Goal: Transaction & Acquisition: Purchase product/service

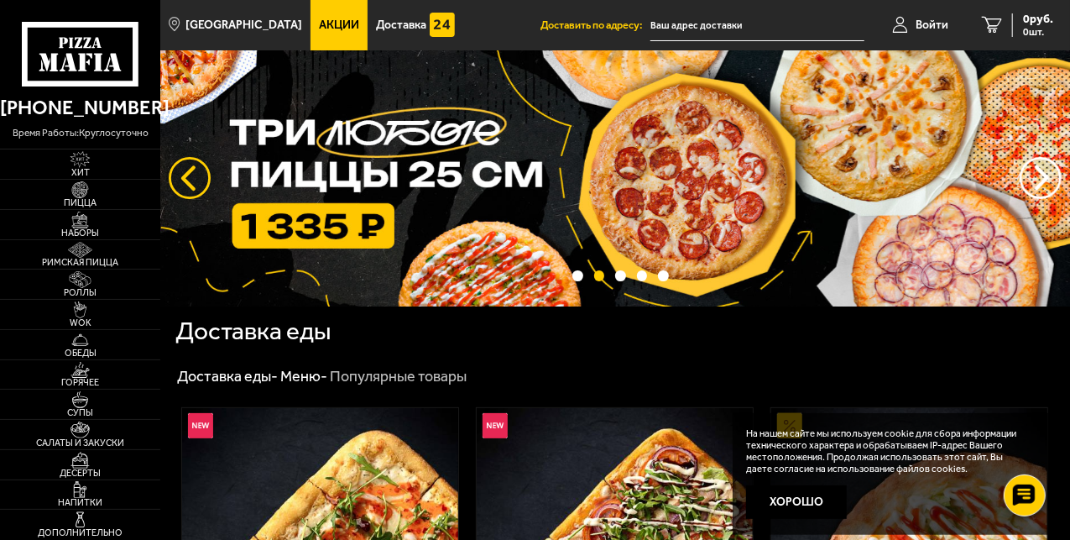
click at [182, 173] on button "следующий" at bounding box center [190, 178] width 42 height 42
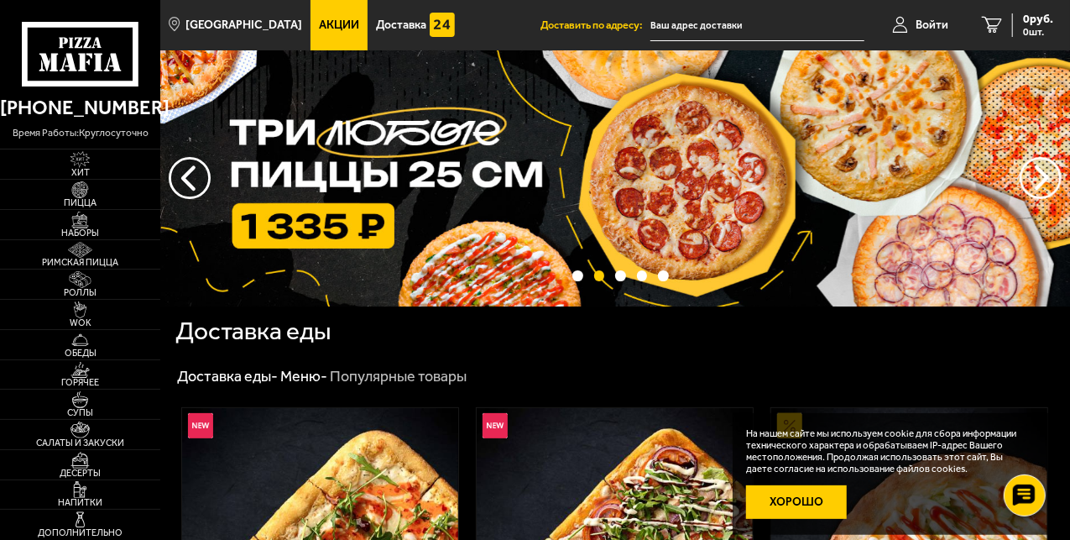
click at [799, 509] on button "Хорошо" at bounding box center [796, 502] width 101 height 34
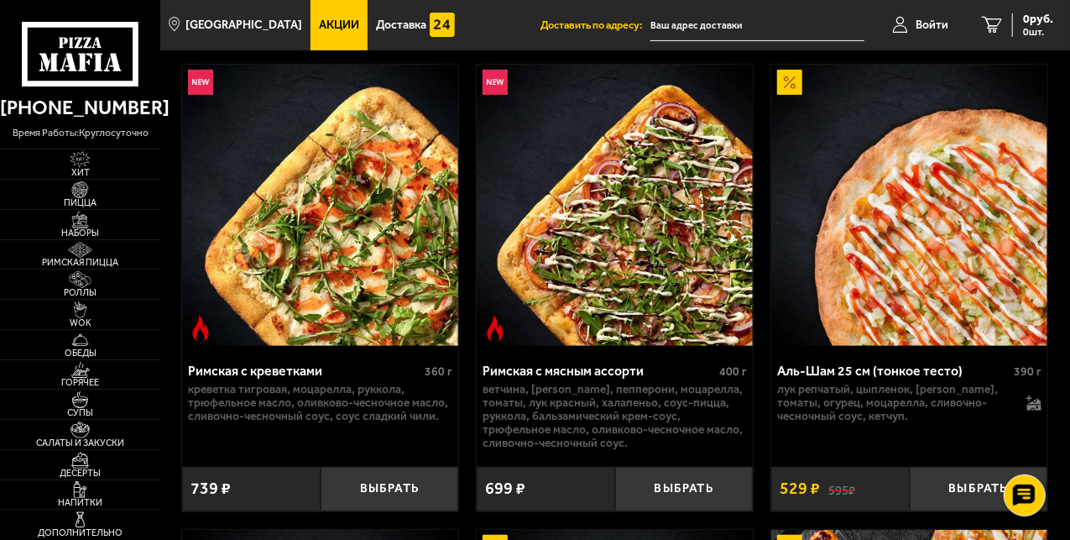
scroll to position [334, 0]
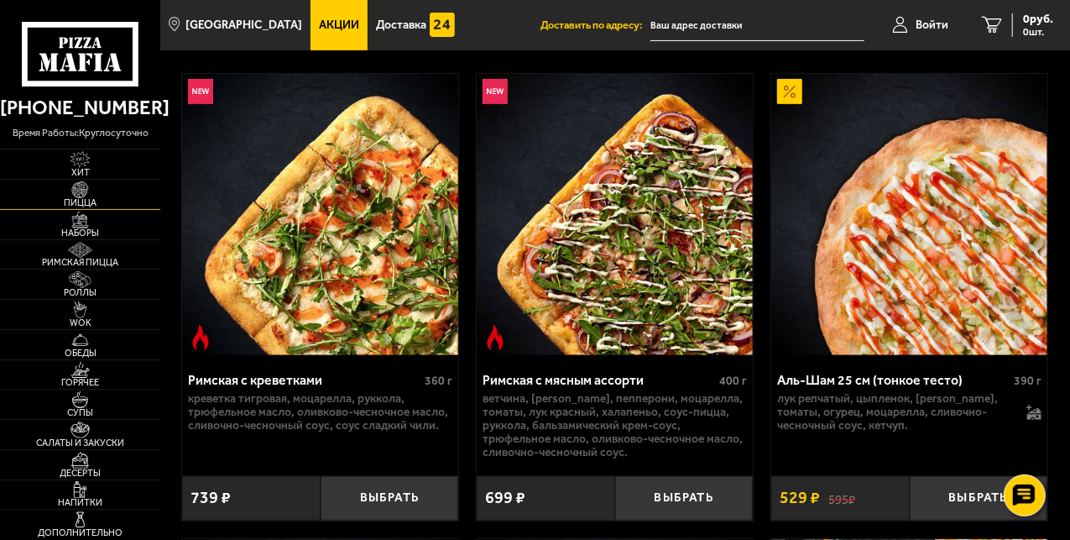
click at [87, 201] on span "Пицца" at bounding box center [80, 202] width 160 height 9
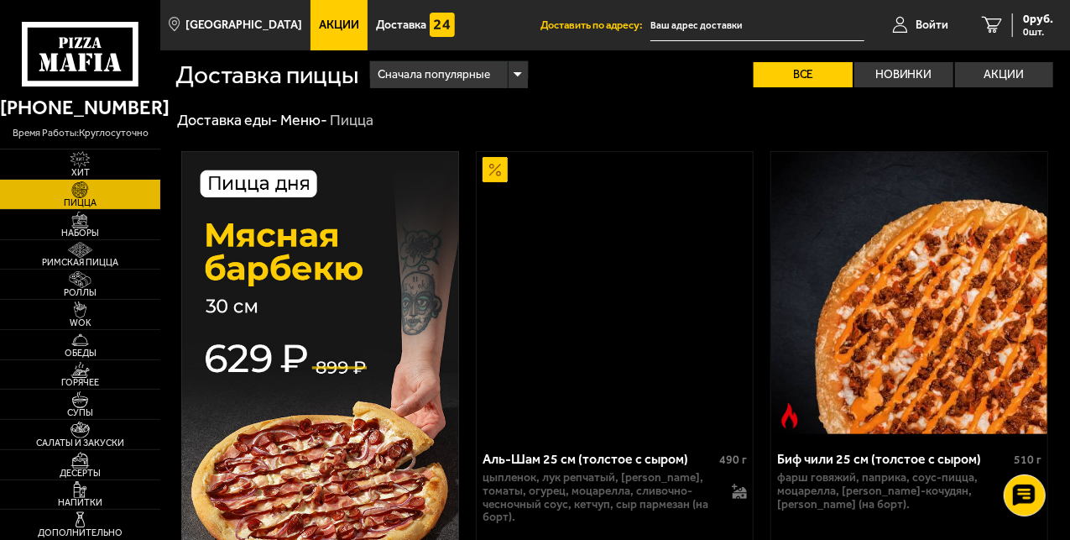
click at [683, 30] on input "text" at bounding box center [758, 25] width 214 height 31
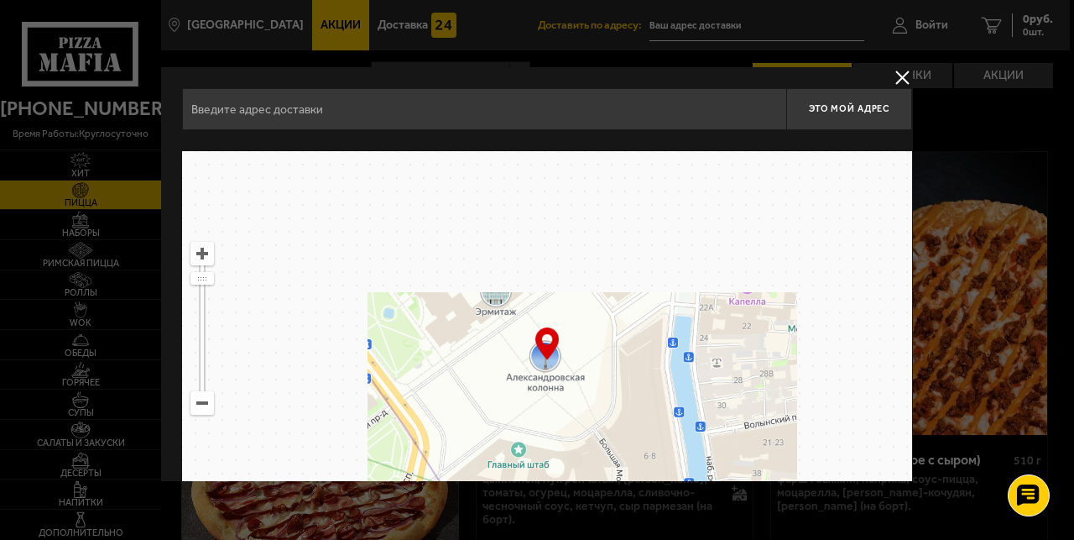
click at [374, 111] on input "text" at bounding box center [484, 109] width 604 height 42
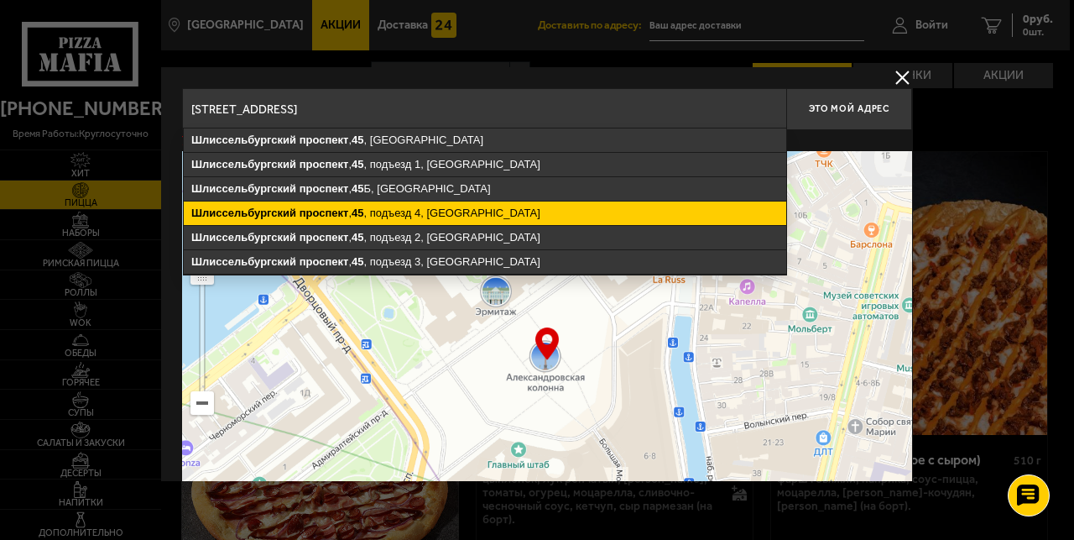
click at [395, 211] on ymaps "[STREET_ADDRESS]" at bounding box center [485, 213] width 603 height 24
type input "[STREET_ADDRESS]"
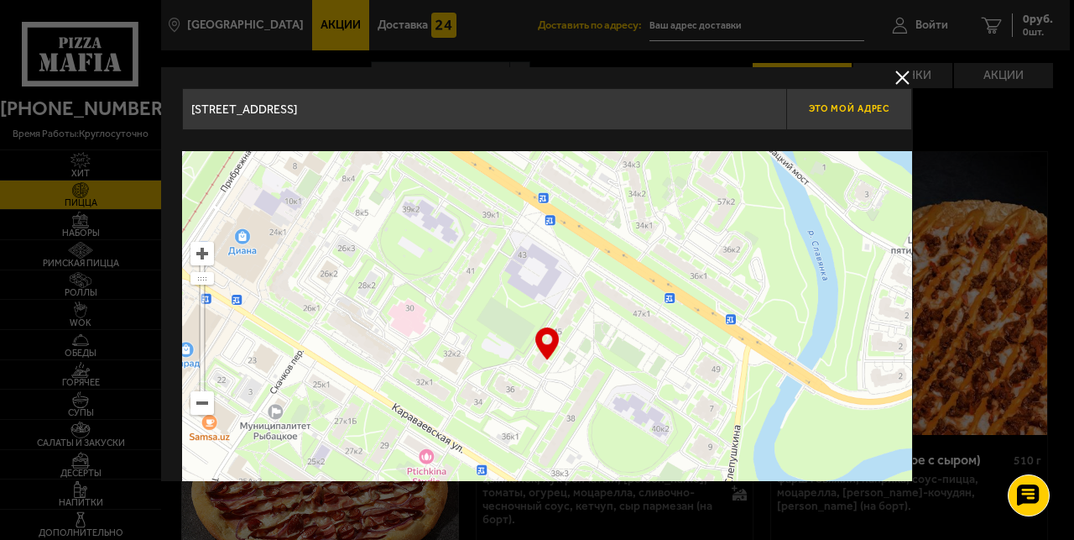
click at [823, 107] on span "Это мой адрес" at bounding box center [849, 108] width 81 height 11
type input "[STREET_ADDRESS]"
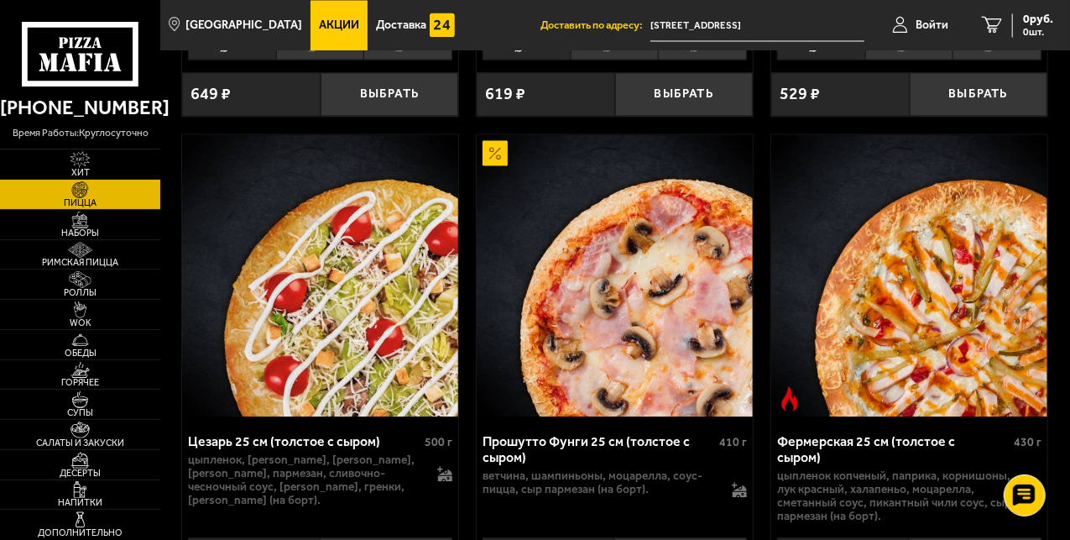
scroll to position [1770, 0]
